Goal: Task Accomplishment & Management: Manage account settings

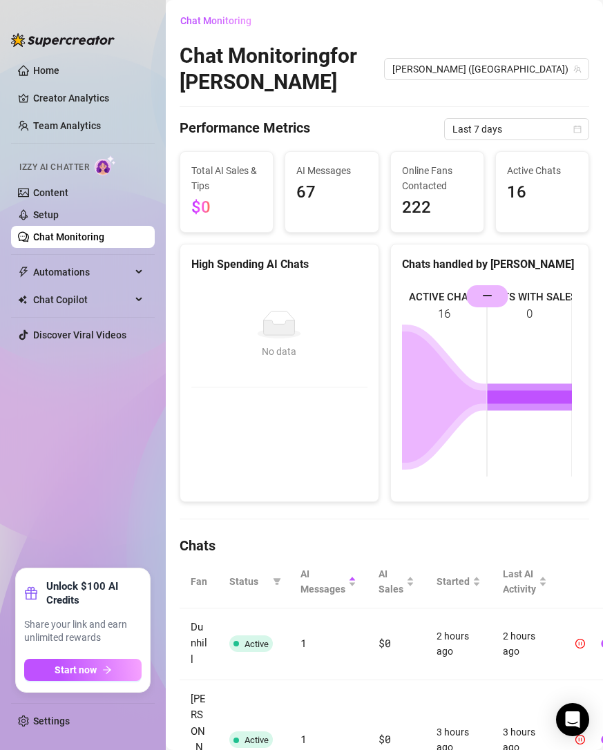
click at [43, 723] on link "Settings" at bounding box center [51, 721] width 37 height 11
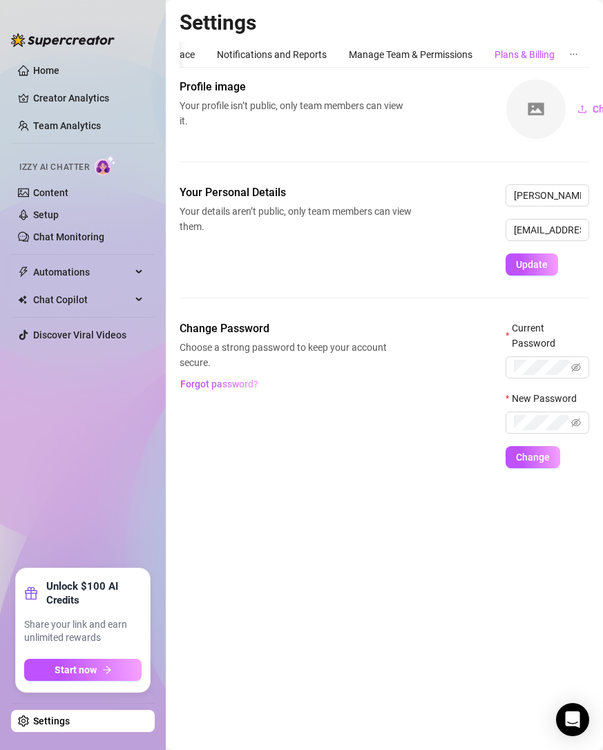
click at [517, 61] on div "Plans & Billing" at bounding box center [525, 54] width 60 height 15
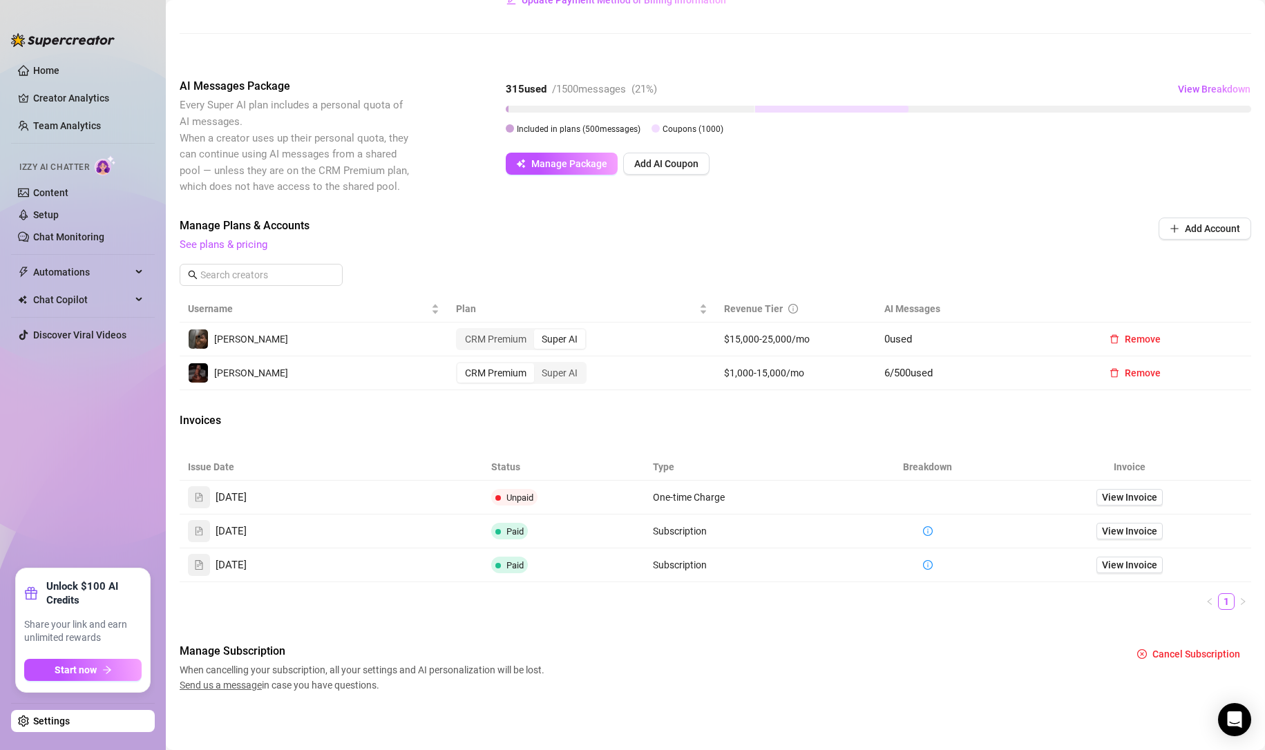
scroll to position [300, 0]
click at [602, 493] on span "View Invoice" at bounding box center [1129, 496] width 55 height 15
click at [500, 334] on div "CRM Premium" at bounding box center [495, 338] width 77 height 19
click at [461, 331] on input "CRM Premium" at bounding box center [461, 331] width 0 height 0
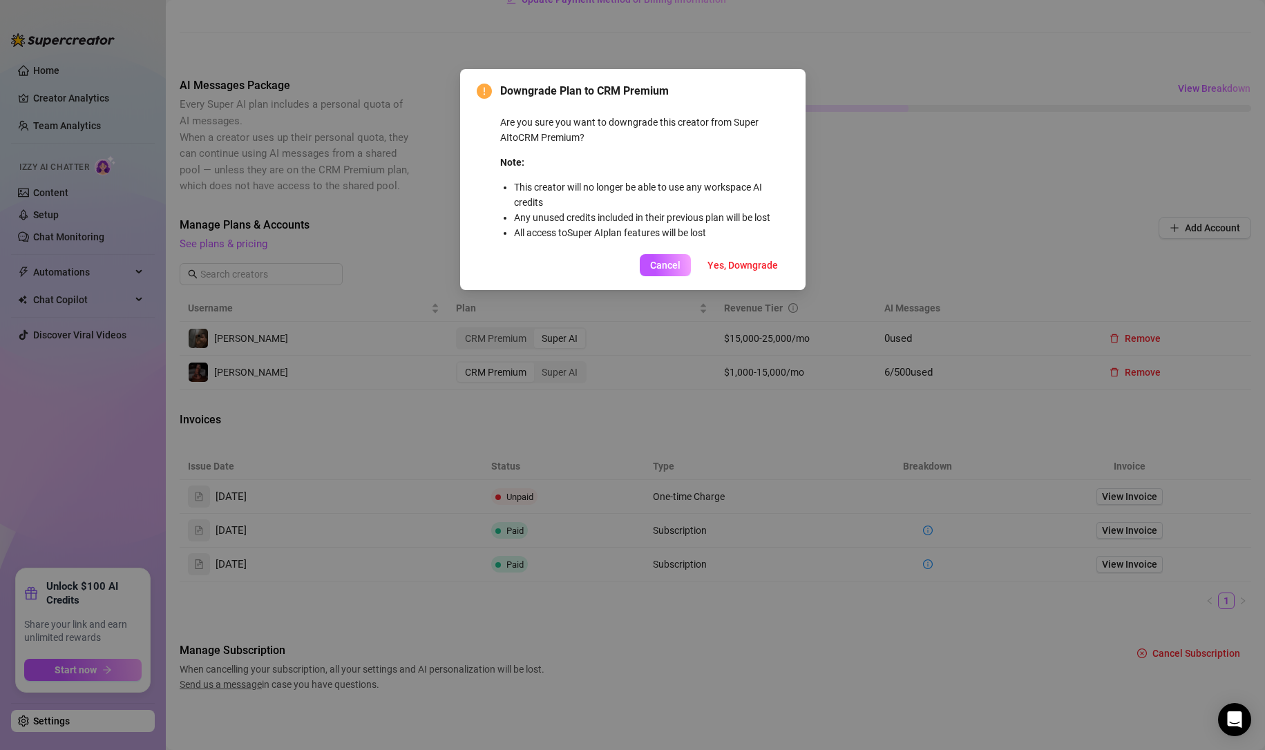
click at [602, 267] on span "Cancel" at bounding box center [665, 265] width 30 height 11
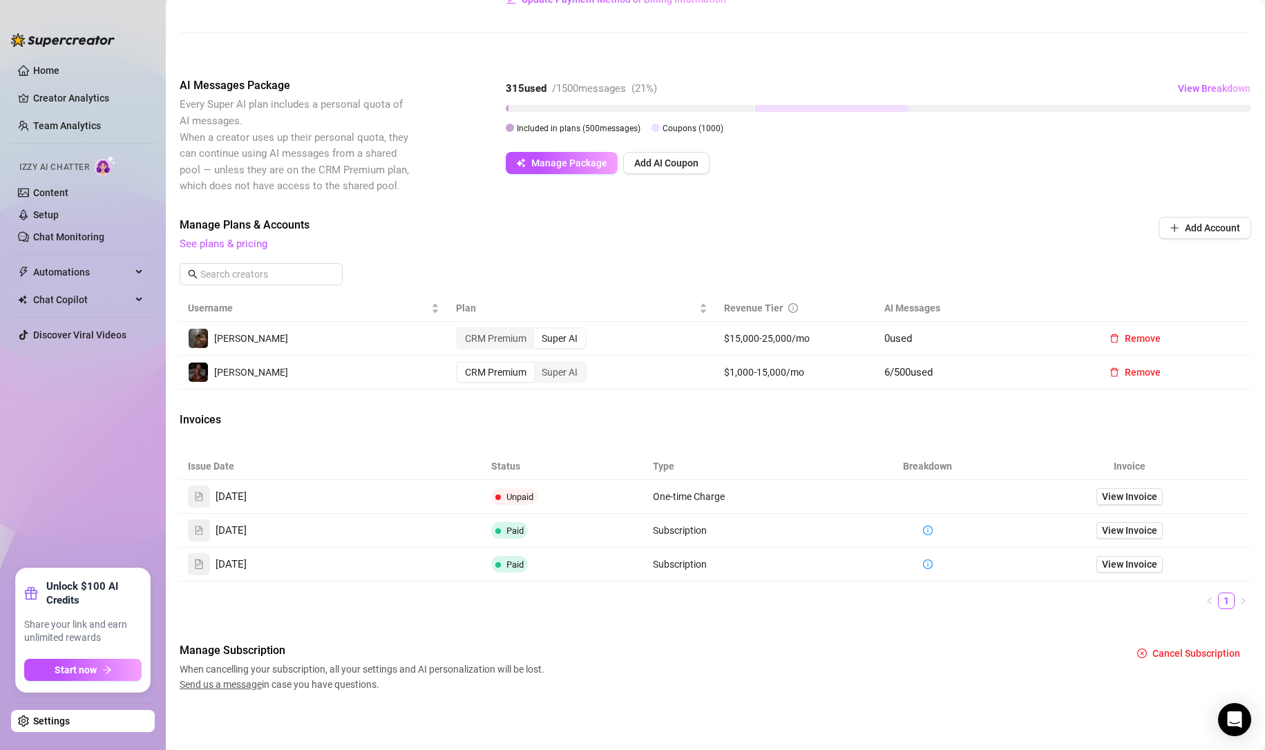
click at [555, 371] on div "Super AI" at bounding box center [559, 372] width 51 height 19
click at [538, 365] on input "Super AI" at bounding box center [538, 365] width 0 height 0
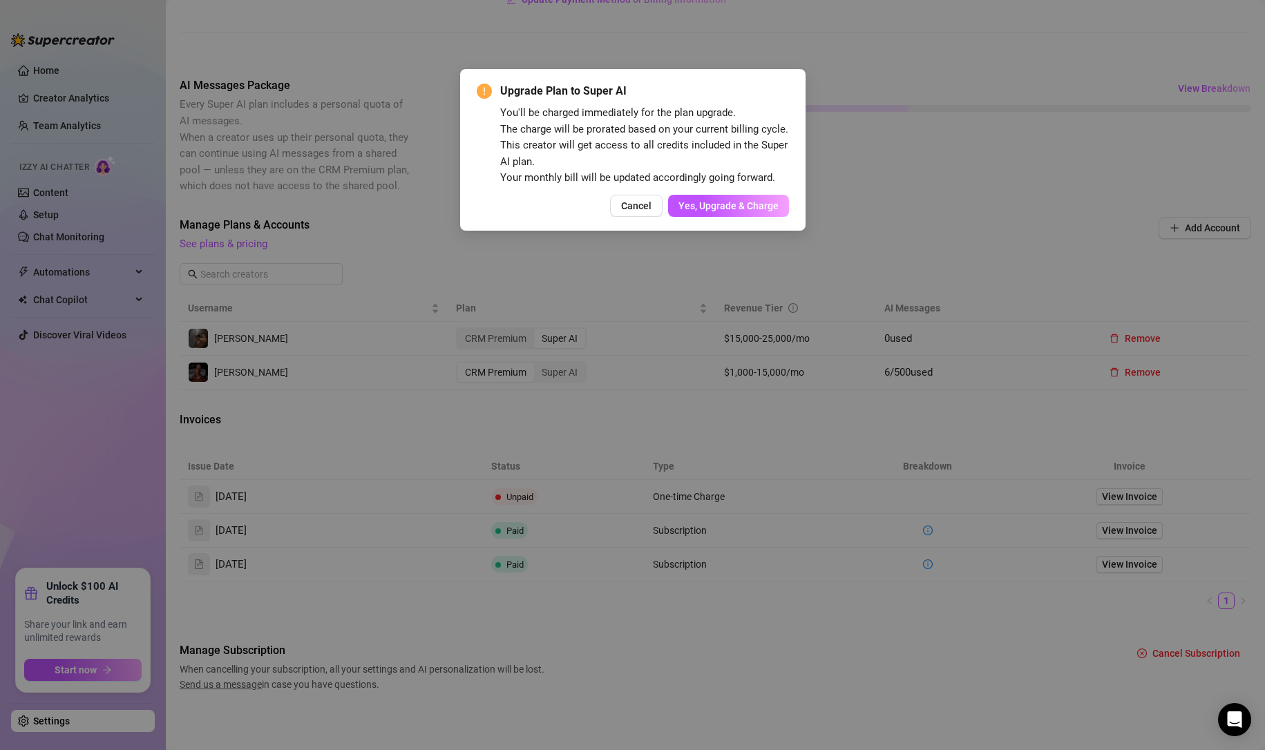
click at [602, 203] on span "Cancel" at bounding box center [636, 205] width 30 height 11
